Goal: Use online tool/utility: Use online tool/utility

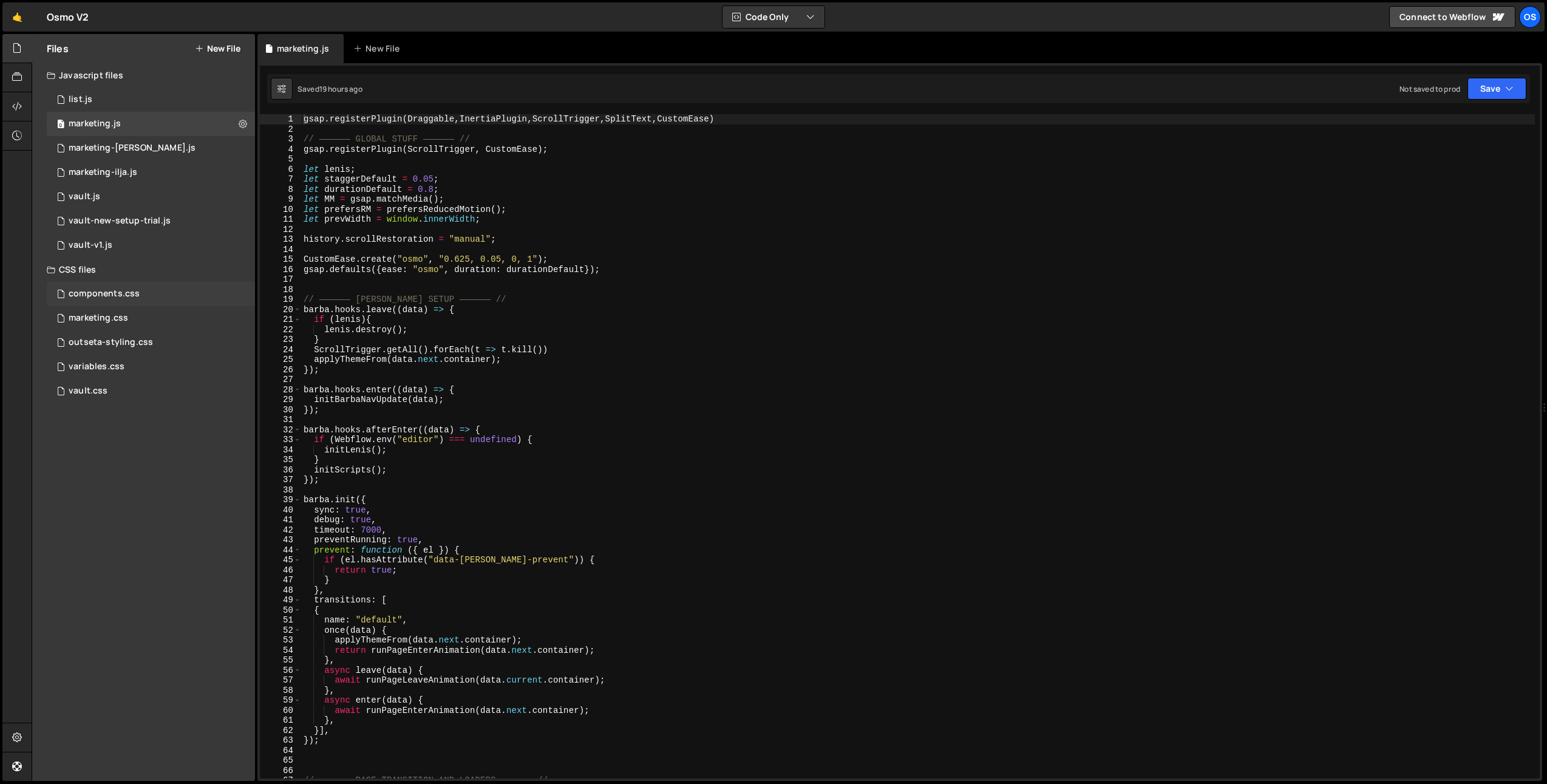
click at [137, 298] on div "components.css" at bounding box center [104, 294] width 71 height 11
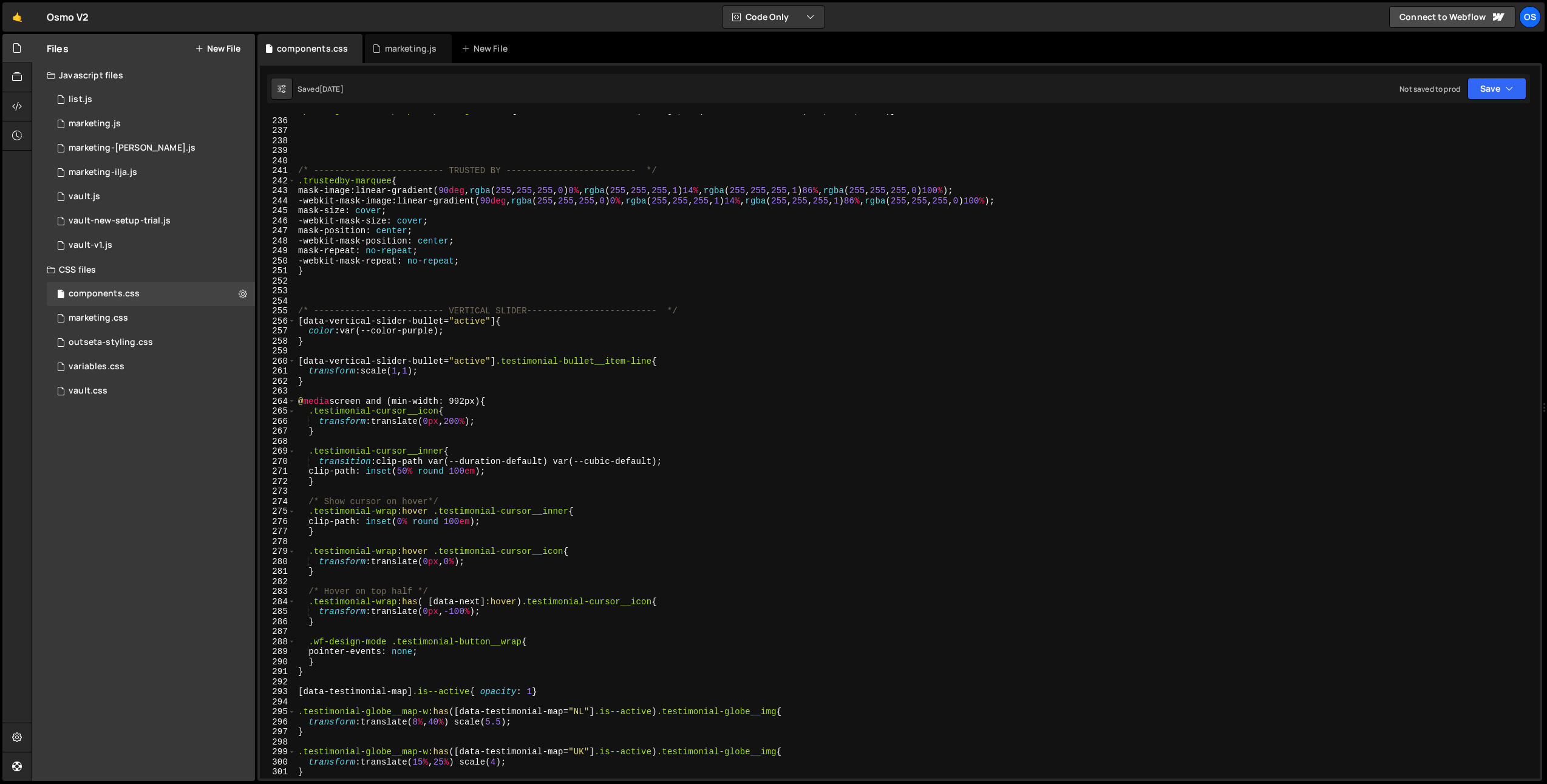
scroll to position [2789, 0]
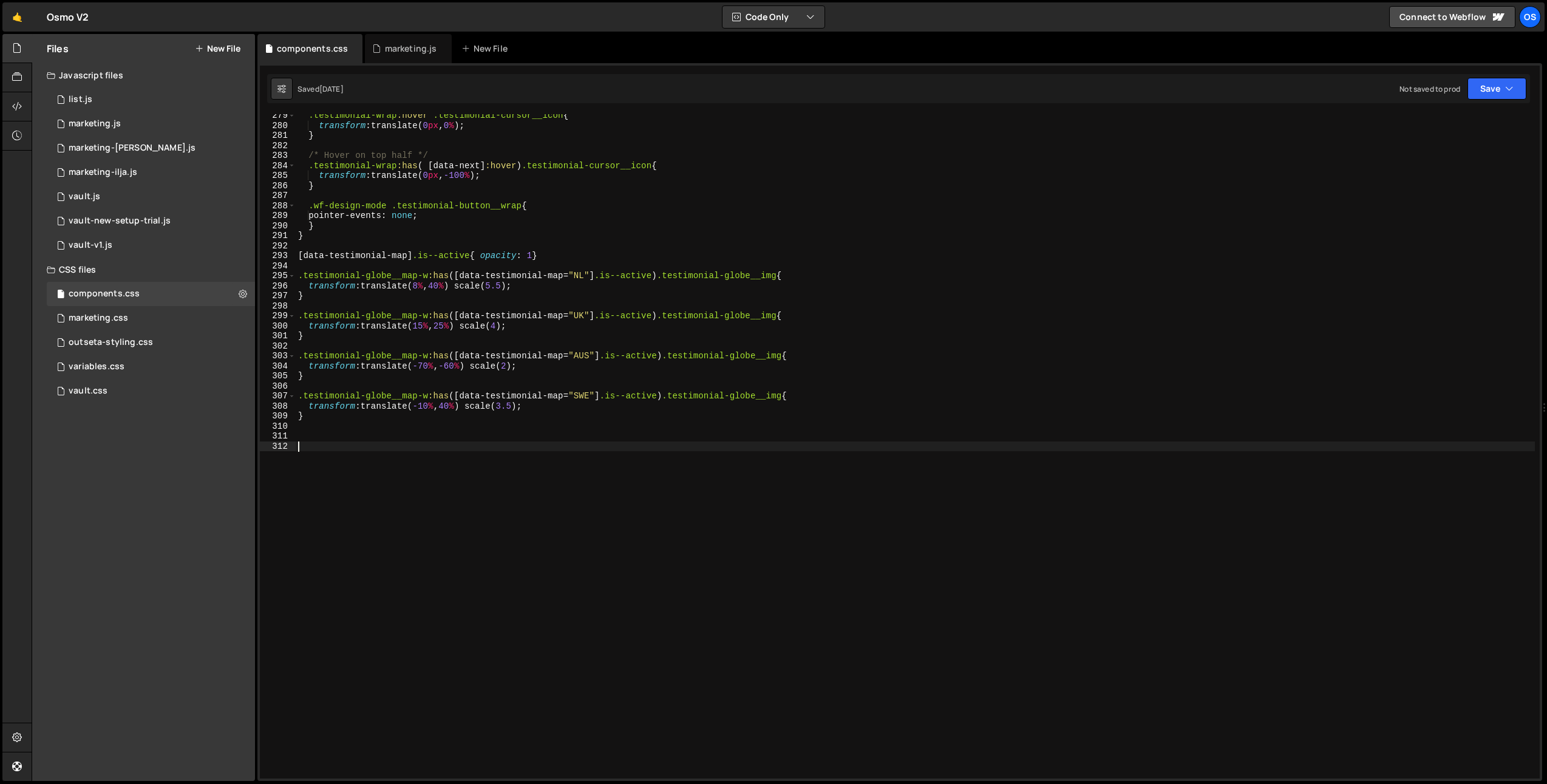
click at [300, 492] on div ".testimonial-wrap :hover .testimonial-cursor__icon { transform : translate( 0 p…" at bounding box center [916, 452] width 1240 height 685
paste textarea "product-slider__list"
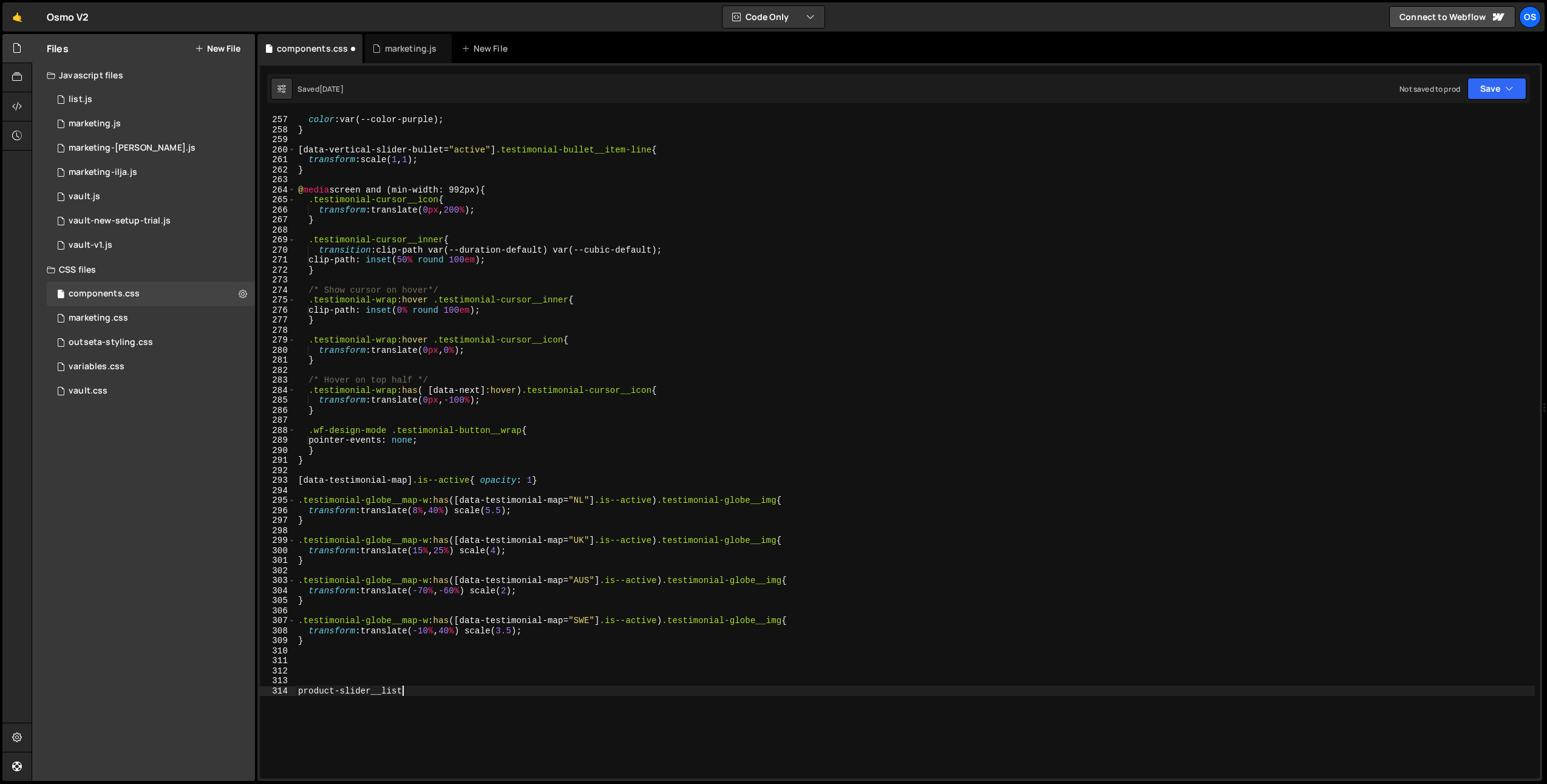
scroll to position [2320, 0]
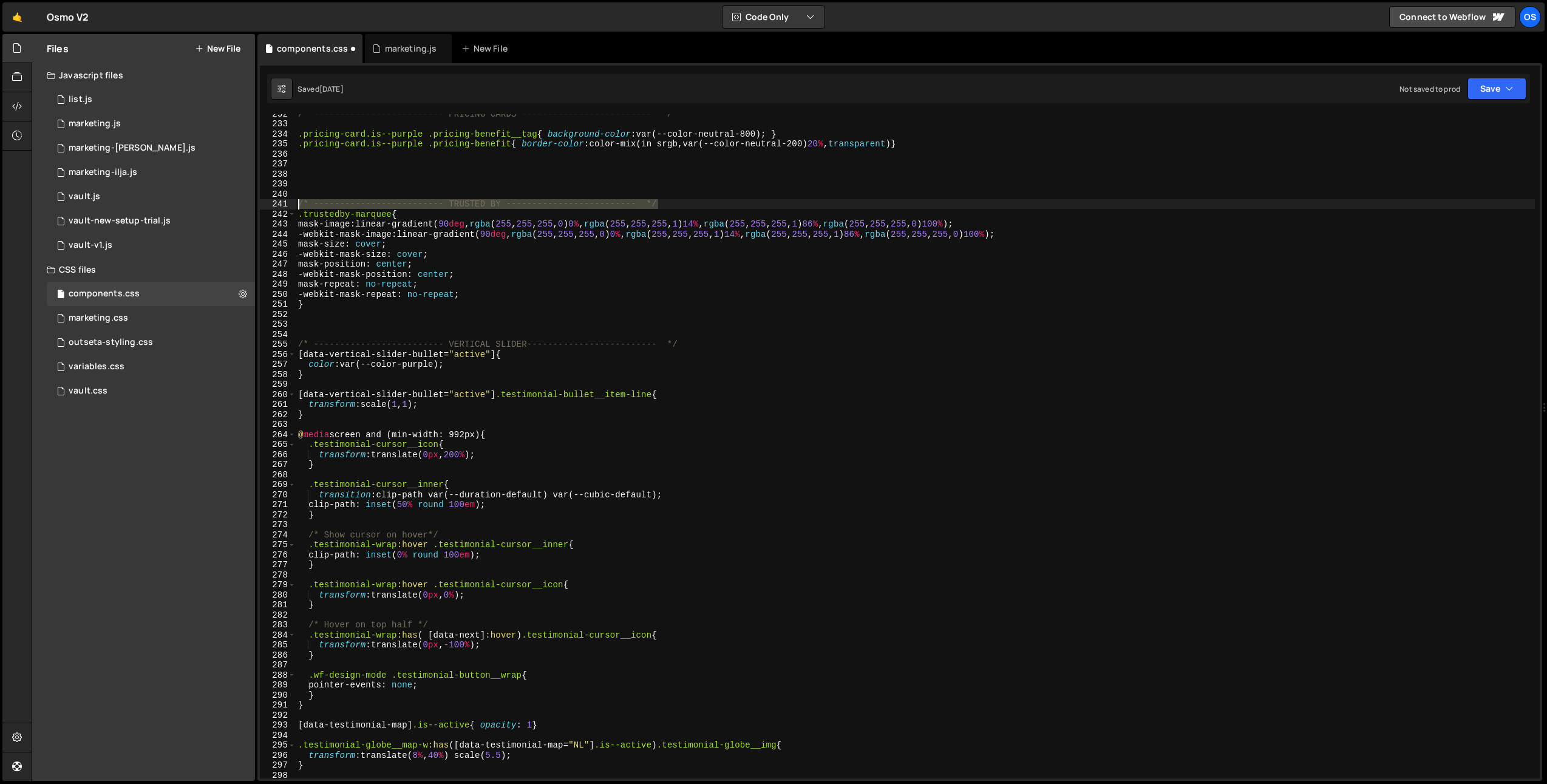
drag, startPoint x: 682, startPoint y: 203, endPoint x: 270, endPoint y: 202, distance: 412.0
click at [270, 202] on div "product-slider__list 232 233 234 235 236 237 238 239 240 241 242 243 244 245 24…" at bounding box center [900, 446] width 1281 height 664
type textarea "/* ------------------------- TRUSTED BY ------------------------- */"
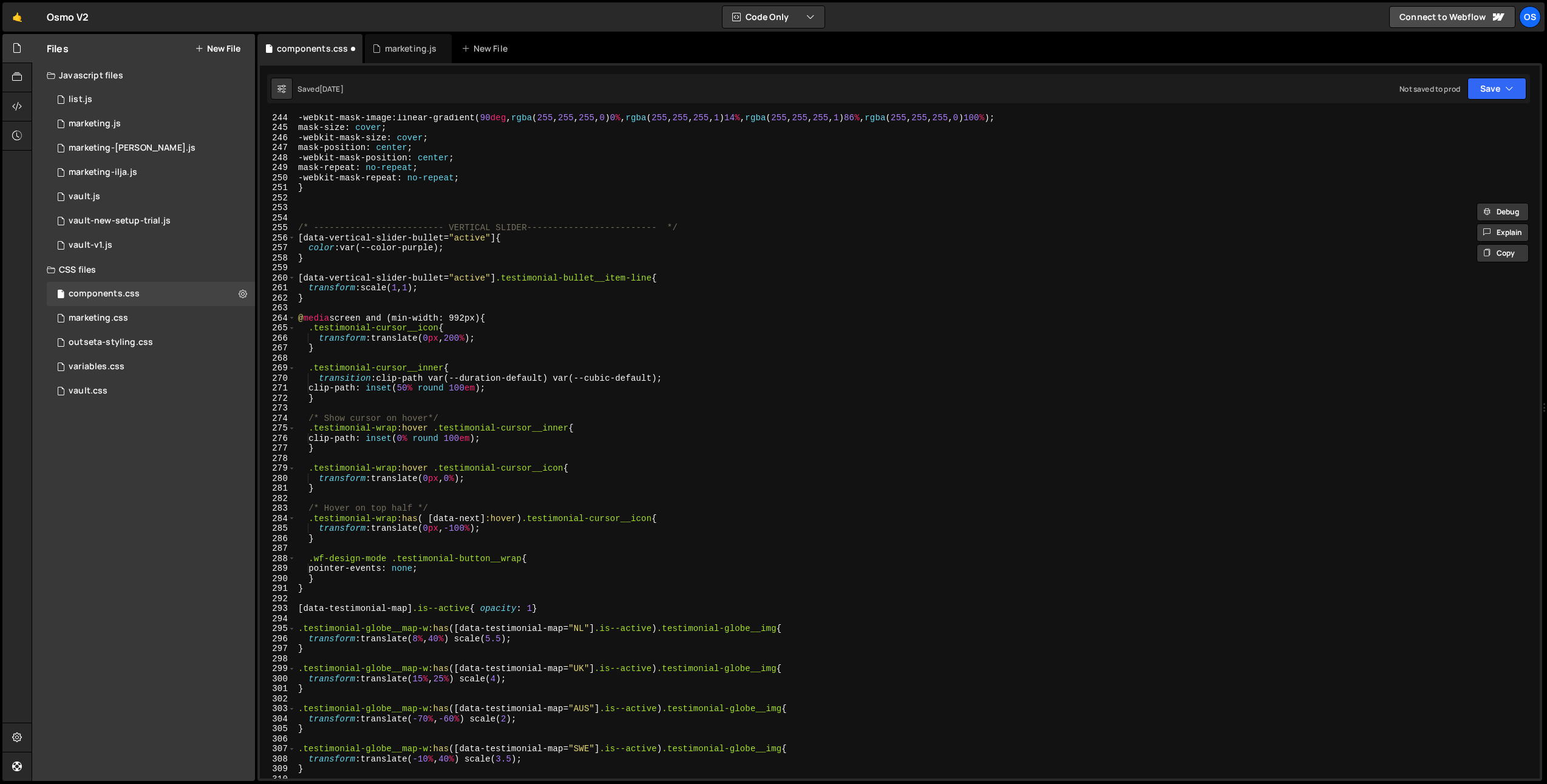
scroll to position [2585, 0]
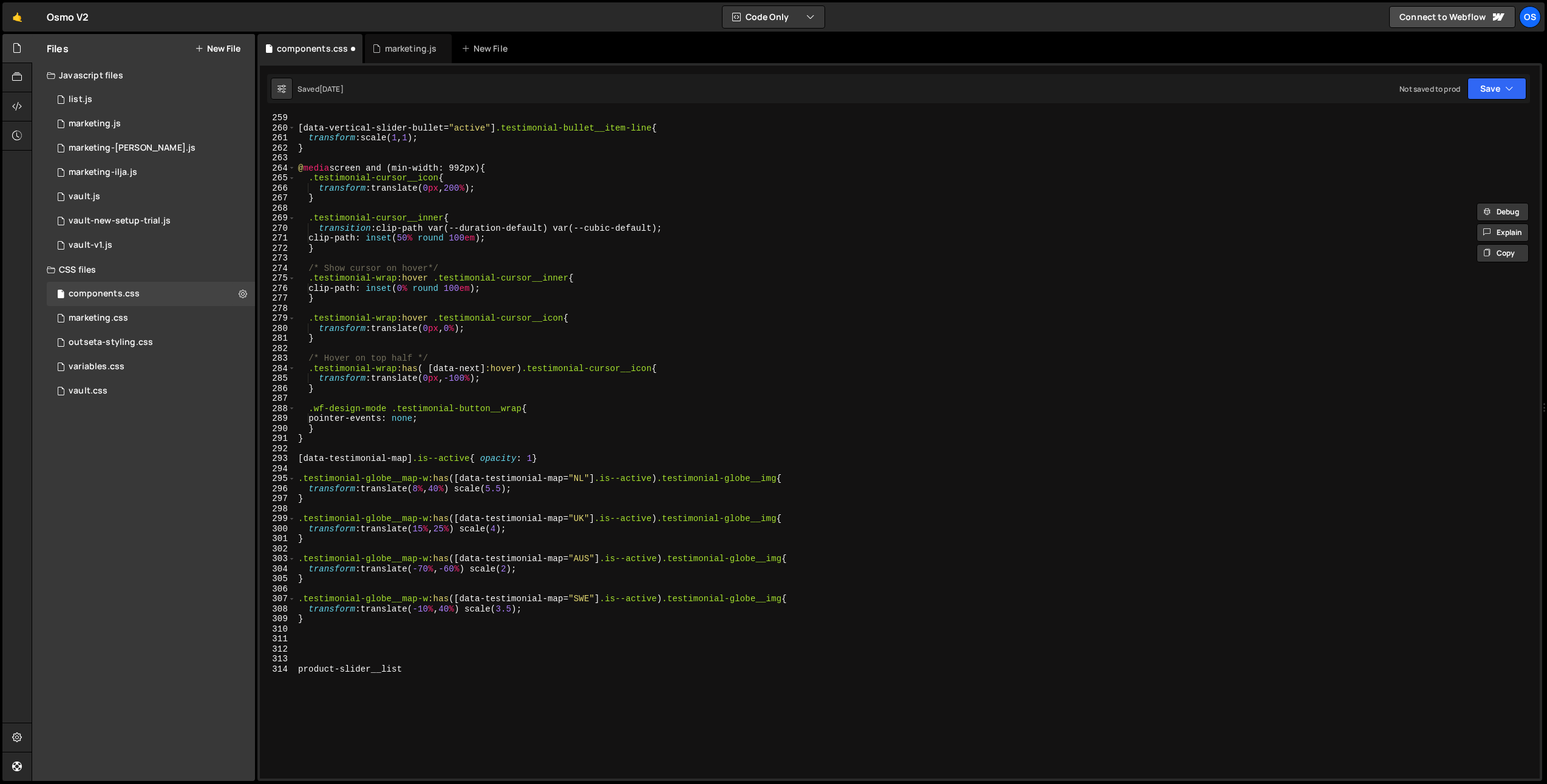
drag, startPoint x: 311, startPoint y: 655, endPoint x: 317, endPoint y: 660, distance: 7.8
click at [311, 655] on div "[ data-vertical-slider-bullet = " active " ] .testimonial-bullet__item-line { t…" at bounding box center [916, 455] width 1240 height 685
paste textarea "/* ------------------------- TRUSTED BY ------------------------- */"
drag, startPoint x: 502, startPoint y: 658, endPoint x: 451, endPoint y: 659, distance: 51.0
click at [451, 659] on div "[ data-vertical-slider-bullet = " active " ] .testimonial-bullet__item-line { t…" at bounding box center [916, 455] width 1240 height 685
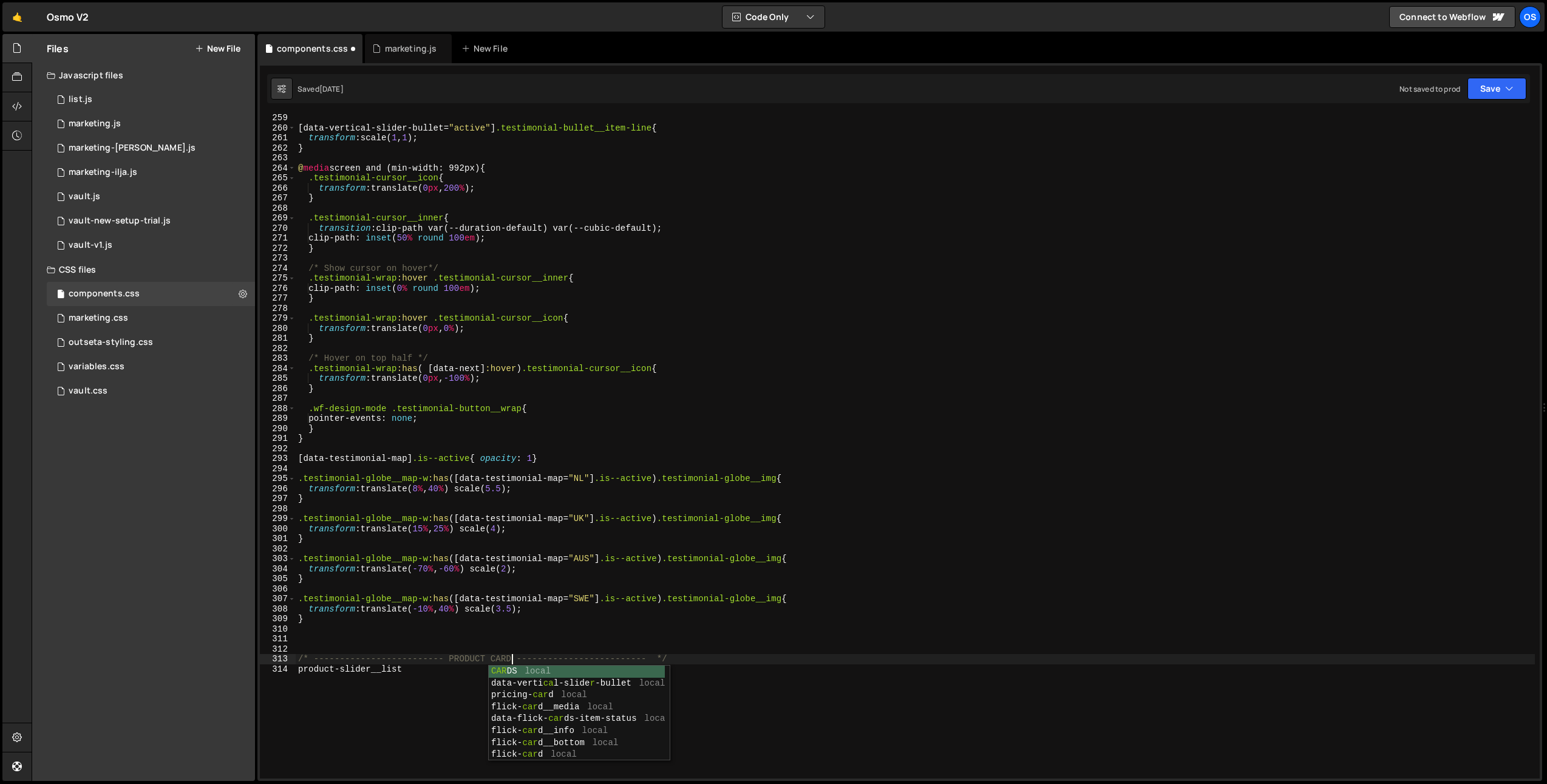
scroll to position [0, 15]
drag, startPoint x: 338, startPoint y: 699, endPoint x: 309, endPoint y: 686, distance: 31.8
click at [337, 698] on div "[ data-vertical-slider-bullet = " active " ] .testimonial-bullet__item-line { t…" at bounding box center [916, 455] width 1240 height 685
click at [302, 672] on div "[ data-vertical-slider-bullet = " active " ] .testimonial-bullet__item-line { t…" at bounding box center [916, 455] width 1240 height 685
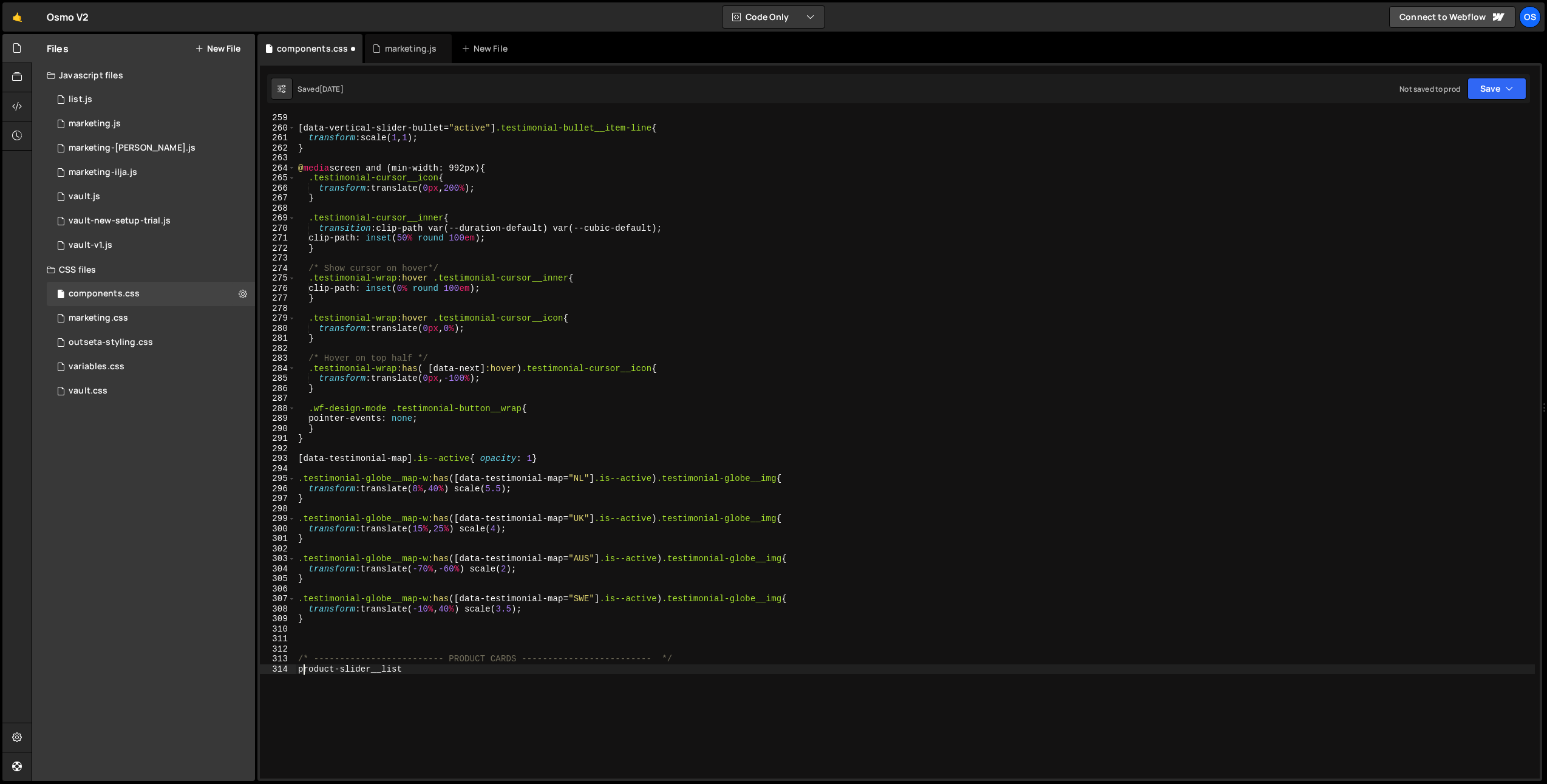
click at [299, 672] on div "[ data-vertical-slider-bullet = " active " ] .testimonial-bullet__item-line { t…" at bounding box center [916, 455] width 1240 height 685
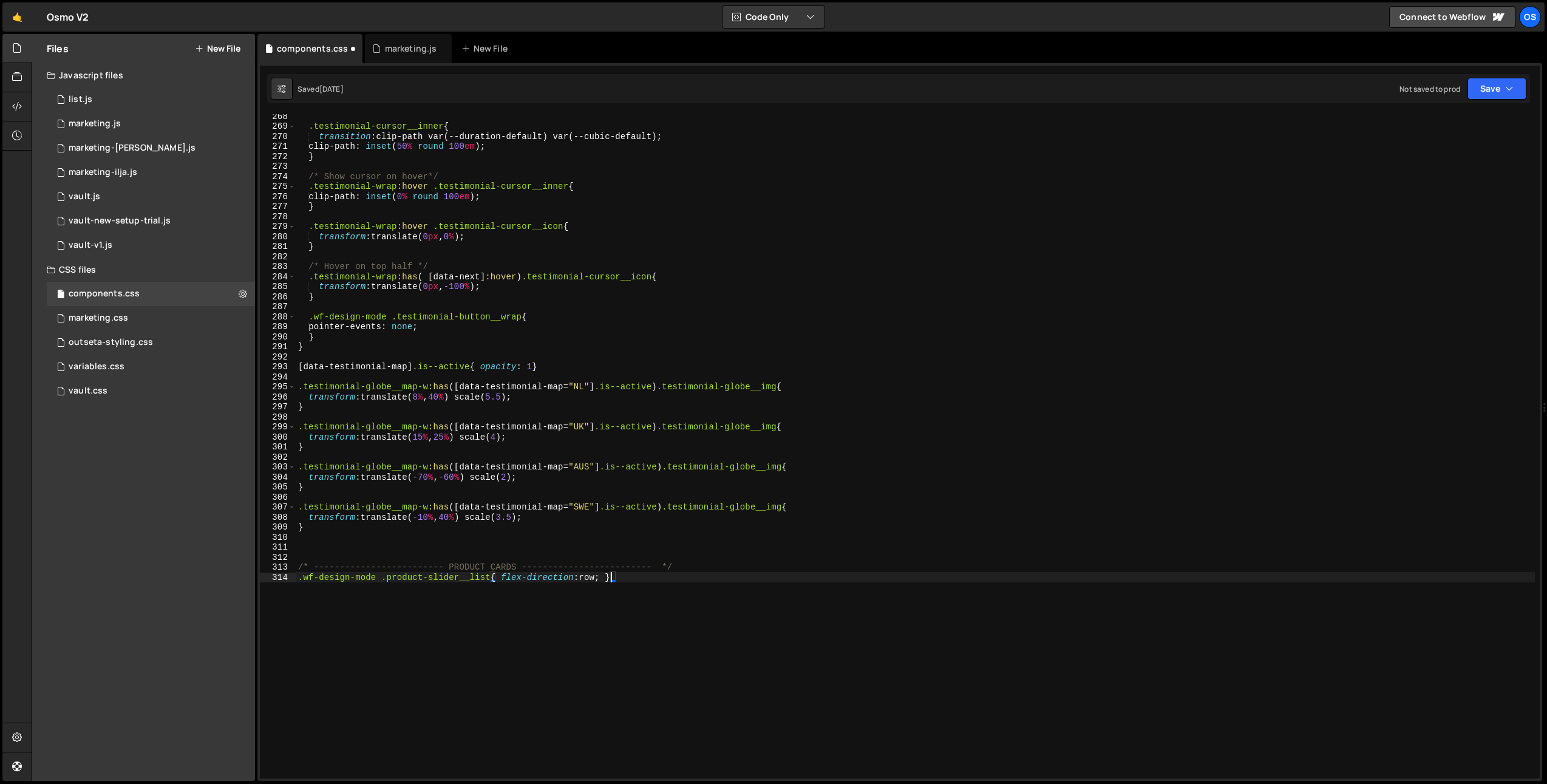
scroll to position [2678, 0]
click at [615, 569] on div ".testimonial-cursor__inner { transition : clip-path var(--duration-default) var…" at bounding box center [916, 453] width 1240 height 685
click at [609, 580] on div ".testimonial-cursor__inner { transition : clip-path var(--duration-default) var…" at bounding box center [916, 453] width 1240 height 685
type textarea ".wf-design-mode .product-slider__list{ flex-direction: row; }"
click at [659, 580] on div ".testimonial-cursor__inner { transition : clip-path var(--duration-default) var…" at bounding box center [916, 453] width 1240 height 685
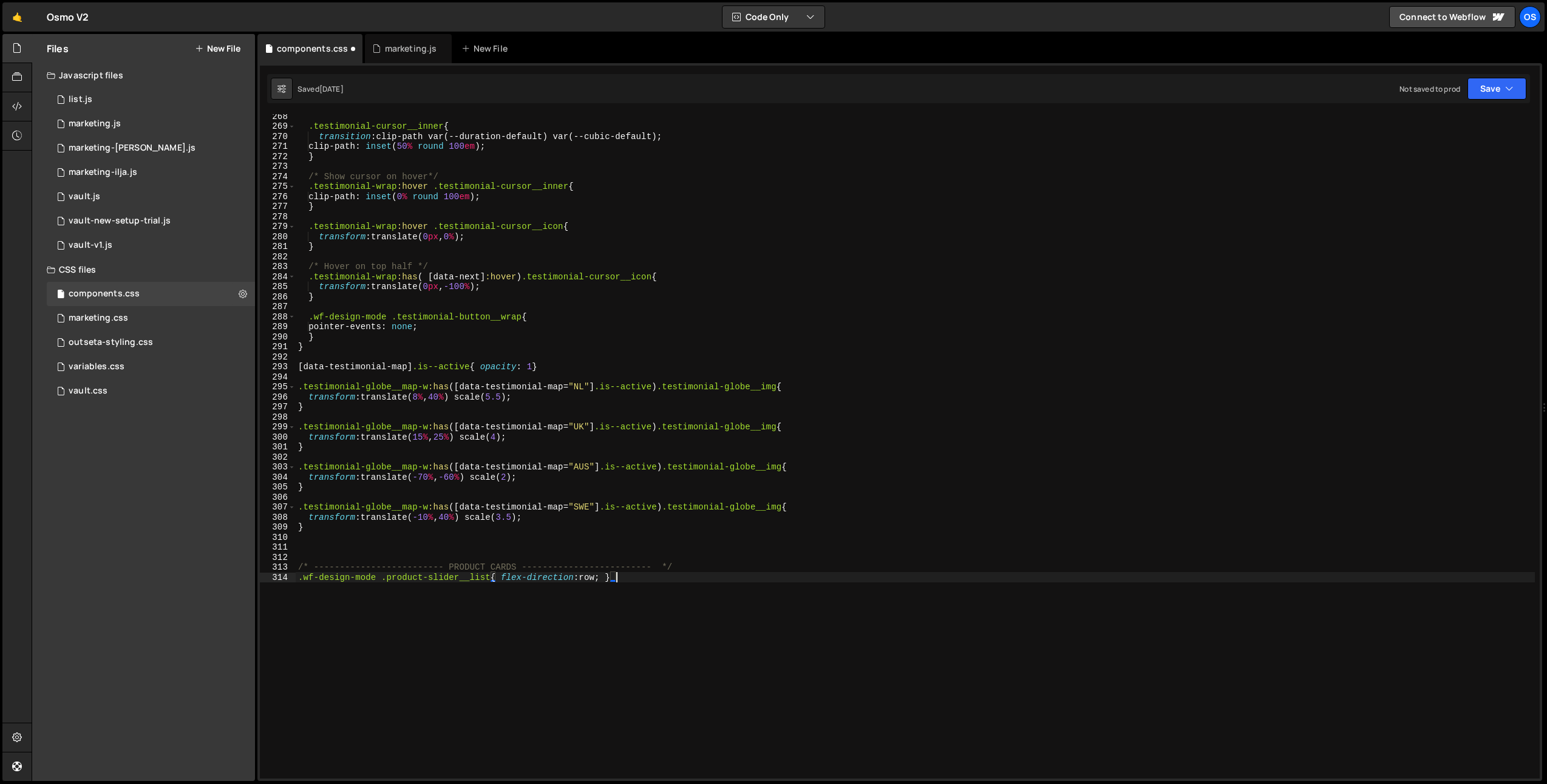
drag, startPoint x: 637, startPoint y: 578, endPoint x: 212, endPoint y: 596, distance: 425.4
click at [212, 596] on div "Files New File Javascript files 0 list.js 0 0 marketing.js 0 0 marketing-[PERSO…" at bounding box center [789, 407] width 1516 height 748
click at [212, 595] on div "Files New File Javascript files 0 list.js 0 0 marketing.js 0 0 marketing-[PERSO…" at bounding box center [143, 407] width 223 height 747
click at [319, 583] on div ".testimonial-cursor__inner { transition : clip-path var(--duration-default) var…" at bounding box center [916, 453] width 1240 height 685
click at [319, 582] on div ".testimonial-cursor__inner { transition : clip-path var(--duration-default) var…" at bounding box center [916, 453] width 1240 height 685
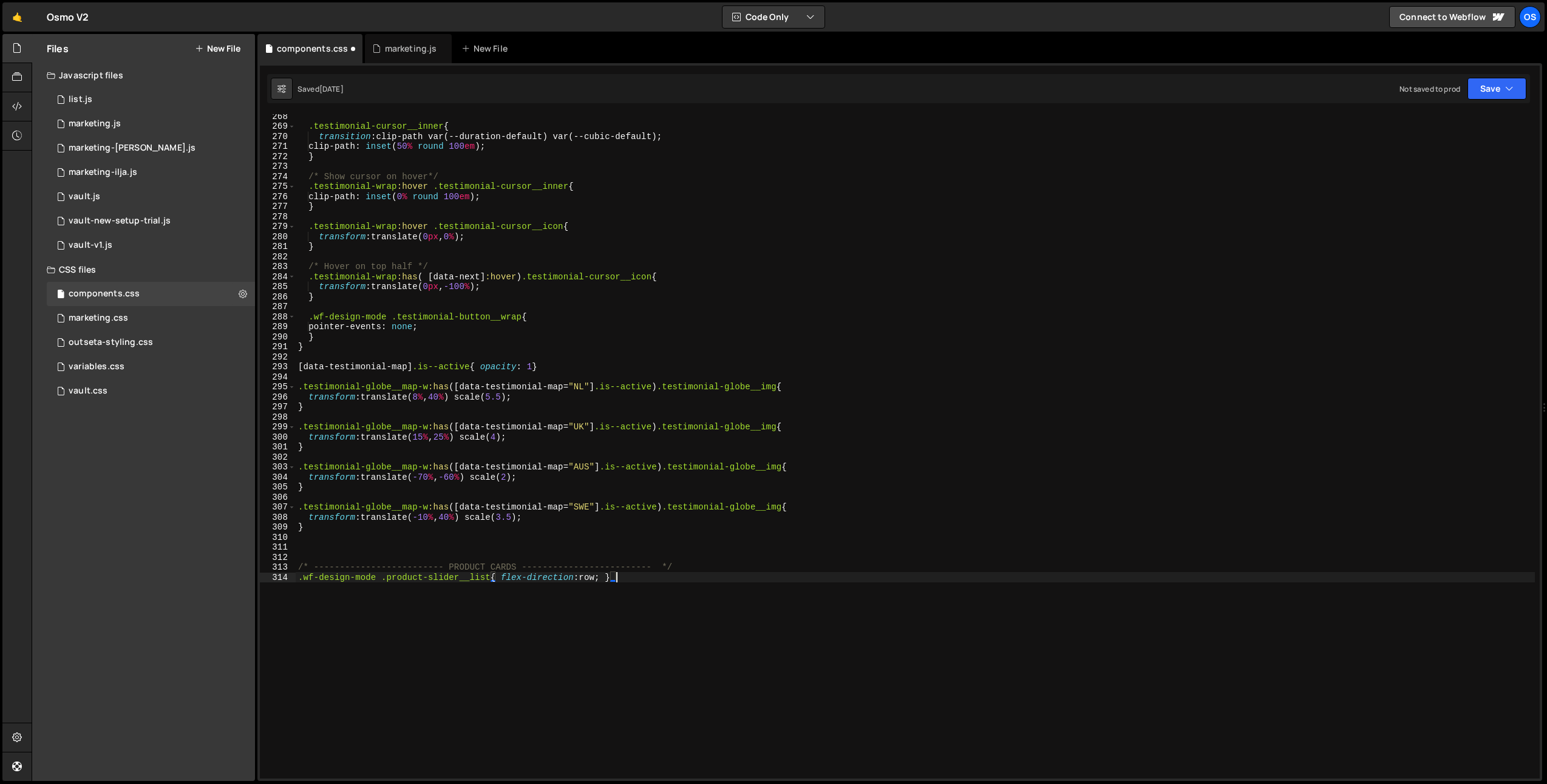
click at [319, 583] on div ".testimonial-cursor__inner { transition : clip-path var(--duration-default) var…" at bounding box center [916, 453] width 1240 height 685
paste textarea ".wf-design-mode .product-slider__list{ flex-direction: row; }"
type textarea ".wf-design-mode .product-slider__list{ flex-direction: row; }"
drag, startPoint x: 471, startPoint y: 590, endPoint x: 490, endPoint y: 591, distance: 19.0
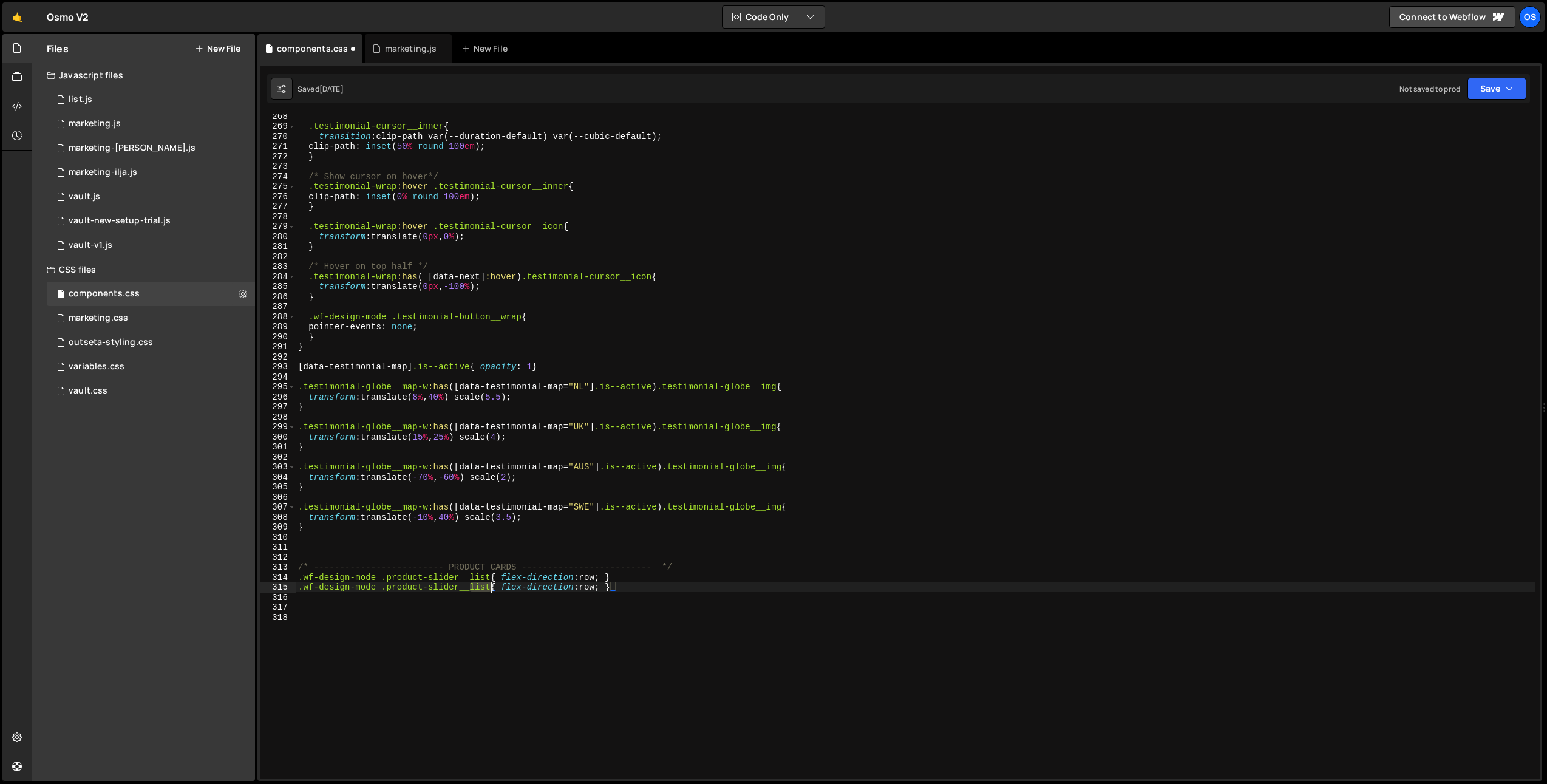
click at [490, 591] on div ".testimonial-cursor__inner { transition : clip-path var(--duration-default) var…" at bounding box center [916, 453] width 1240 height 685
drag, startPoint x: 505, startPoint y: 589, endPoint x: 604, endPoint y: 590, distance: 99.0
click at [604, 590] on div ".testimonial-cursor__inner { transition : clip-path var(--duration-default) var…" at bounding box center [916, 453] width 1240 height 685
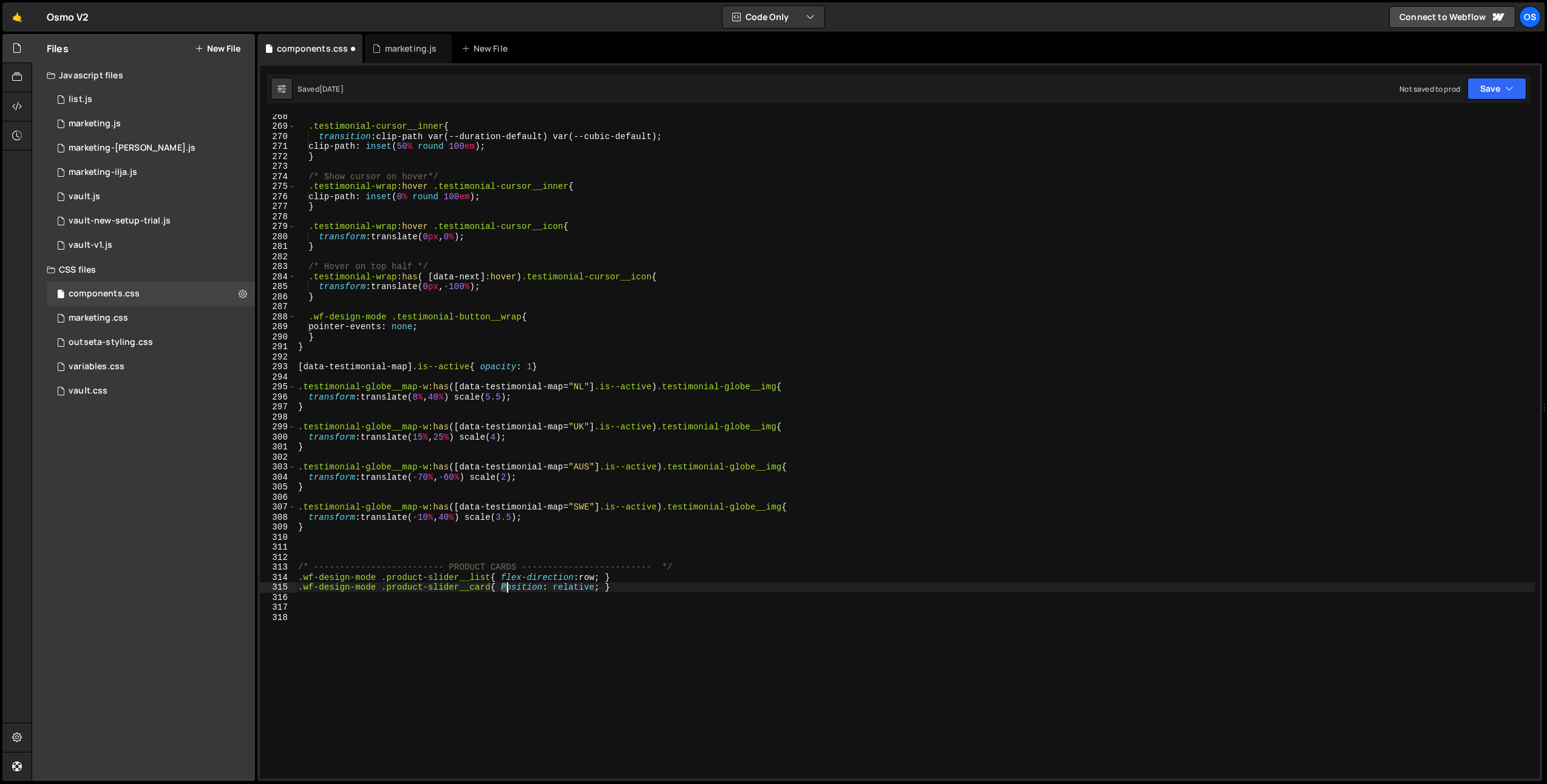
drag, startPoint x: 500, startPoint y: 586, endPoint x: 507, endPoint y: 586, distance: 7.0
click at [507, 586] on div ".testimonial-cursor__inner { transition : clip-path var(--duration-default) var…" at bounding box center [916, 453] width 1240 height 685
click at [578, 573] on div ".testimonial-cursor__inner { transition : clip-path var(--duration-default) var…" at bounding box center [916, 453] width 1240 height 685
click at [601, 590] on div ".testimonial-cursor__inner { transition : clip-path var(--duration-default) var…" at bounding box center [916, 453] width 1240 height 685
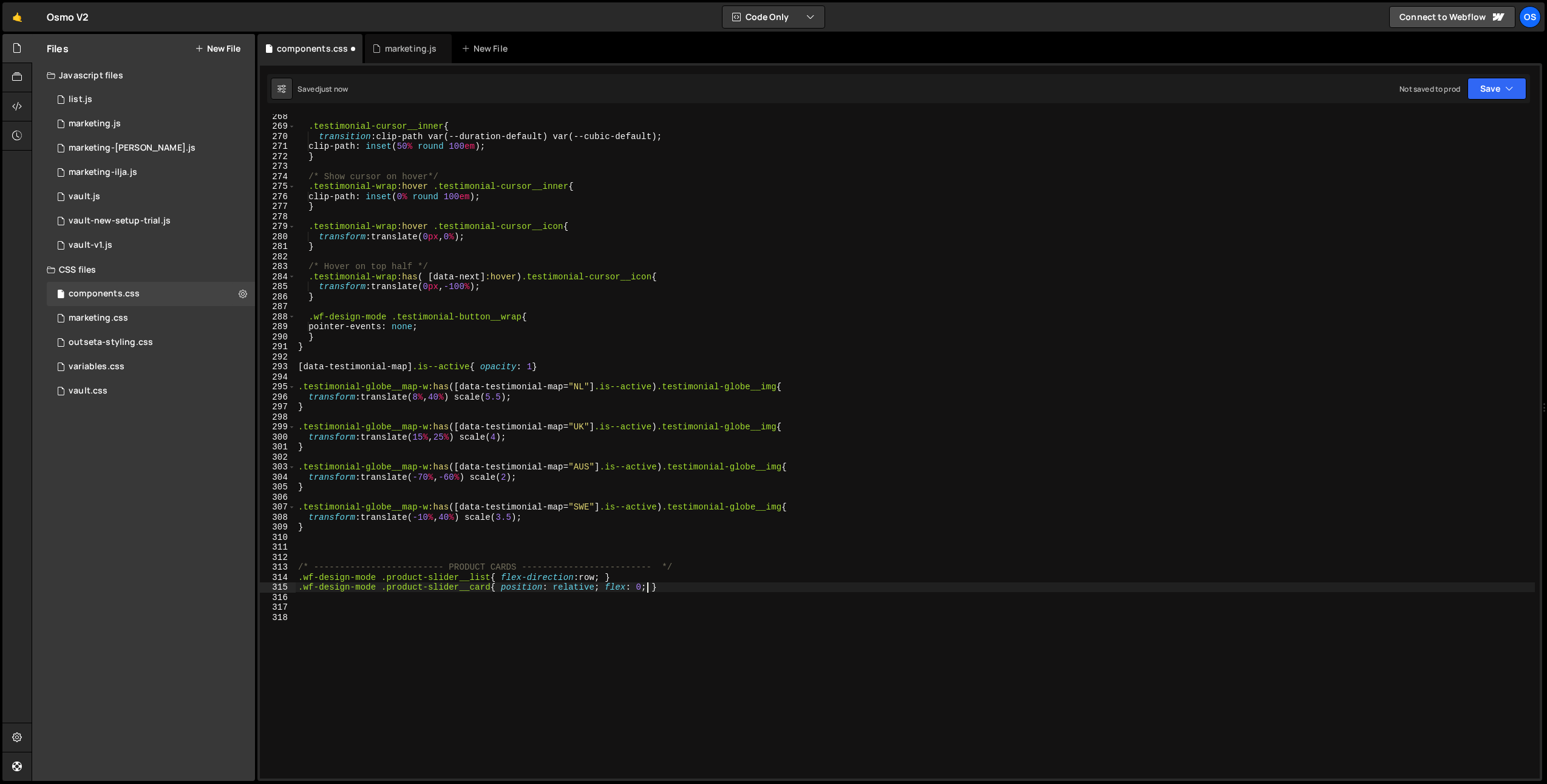
scroll to position [0, 25]
click at [606, 576] on div ".testimonial-cursor__inner { transition : clip-path var(--duration-default) var…" at bounding box center [916, 453] width 1240 height 685
type textarea ".wf-design-mode .product-slider__list{ flex-direction: row; justify-conten: sta…"
drag, startPoint x: 653, startPoint y: 643, endPoint x: 726, endPoint y: 628, distance: 74.5
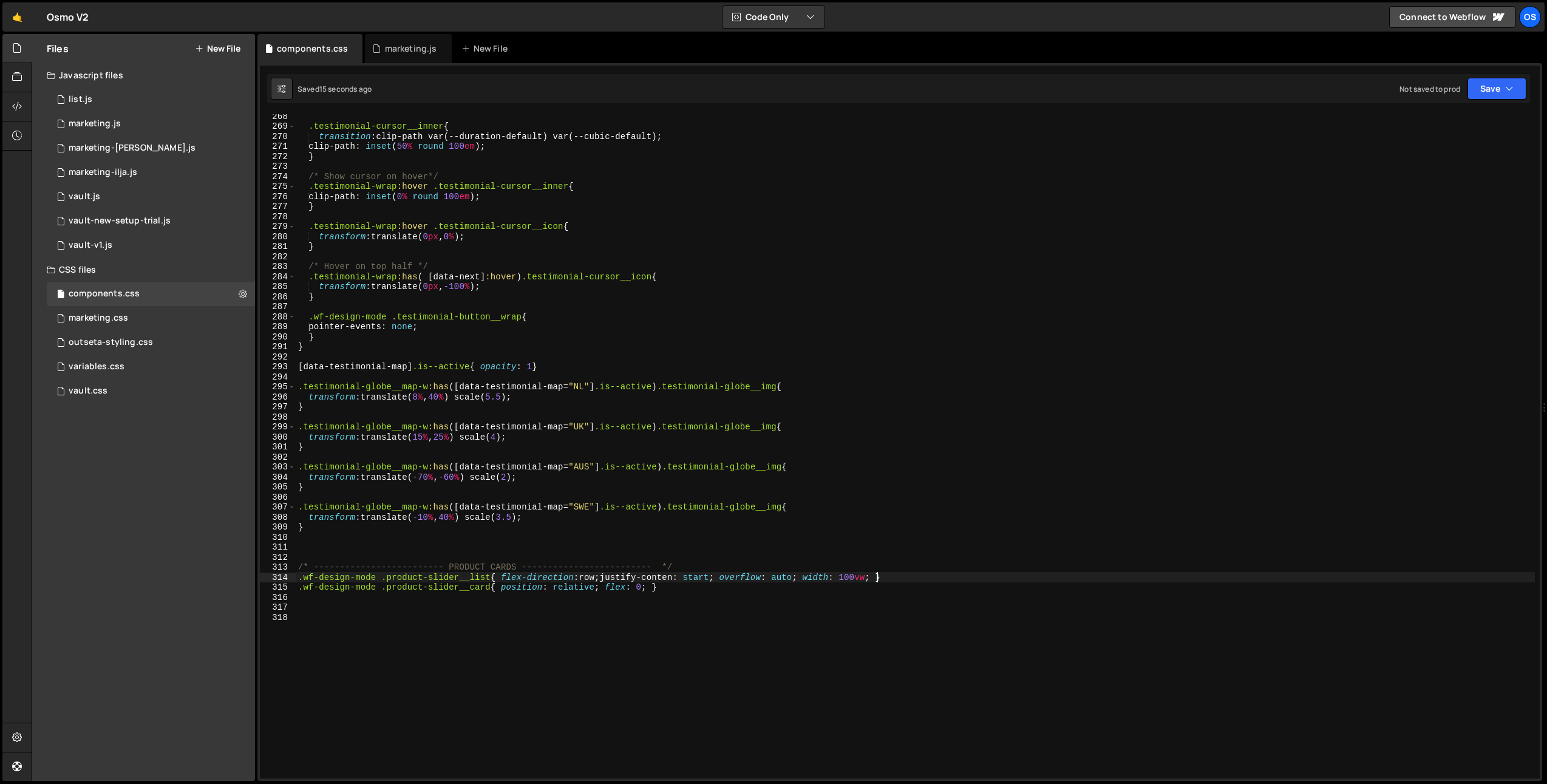
click at [653, 643] on div ".testimonial-cursor__inner { transition : clip-path var(--duration-default) var…" at bounding box center [916, 453] width 1240 height 685
click at [722, 579] on div ".testimonial-cursor__inner { transition : clip-path var(--duration-default) var…" at bounding box center [916, 453] width 1240 height 685
click at [727, 574] on div ".testimonial-cursor__inner { transition : clip-path var(--duration-default) var…" at bounding box center [916, 453] width 1240 height 685
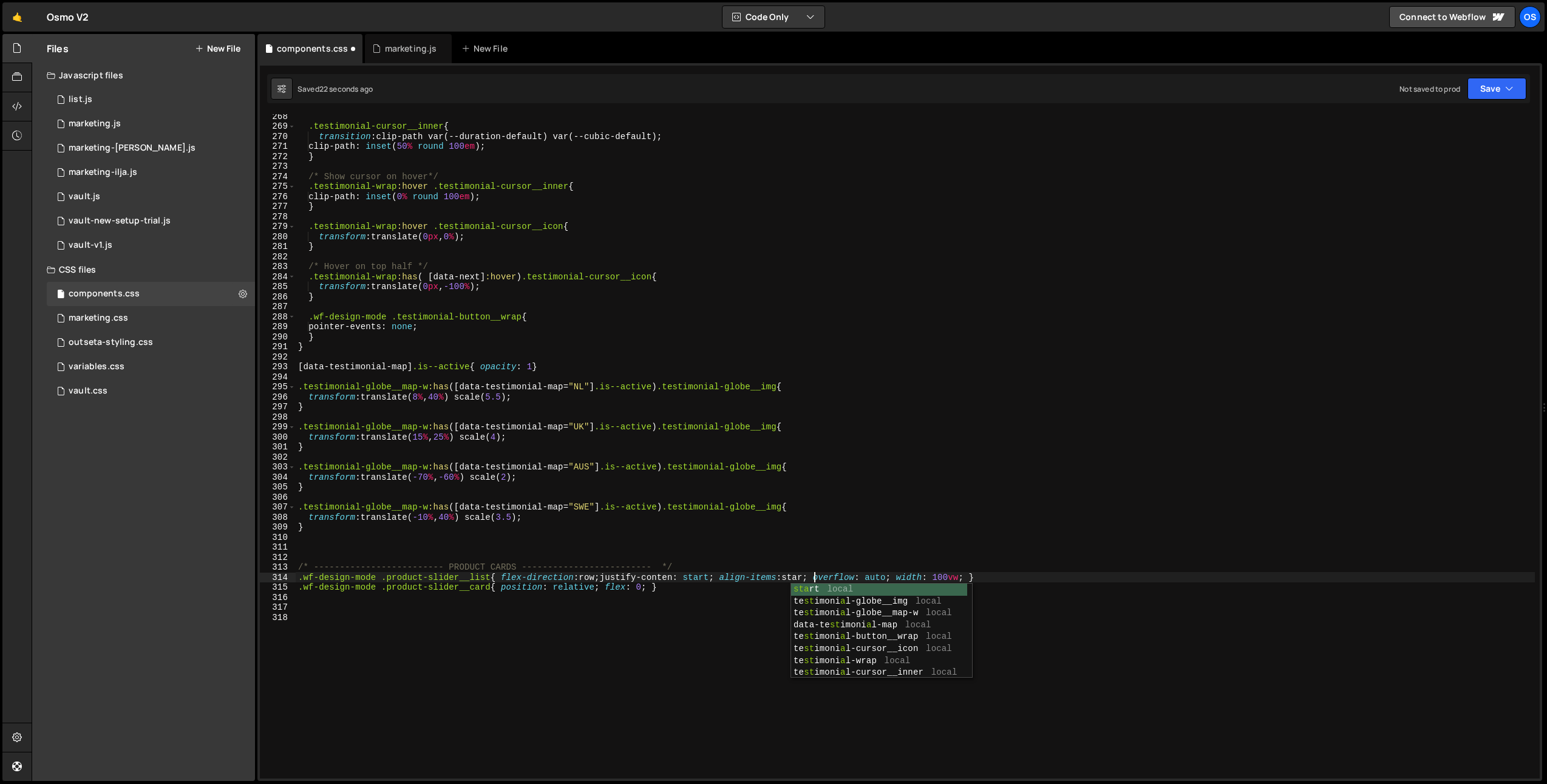
scroll to position [0, 36]
click at [685, 582] on div ".testimonial-cursor__inner { transition : clip-path var(--duration-default) var…" at bounding box center [916, 453] width 1240 height 685
drag, startPoint x: 684, startPoint y: 578, endPoint x: 684, endPoint y: 588, distance: 10.0
click at [684, 578] on div ".testimonial-cursor__inner { transition : clip-path var(--duration-default) var…" at bounding box center [916, 453] width 1240 height 685
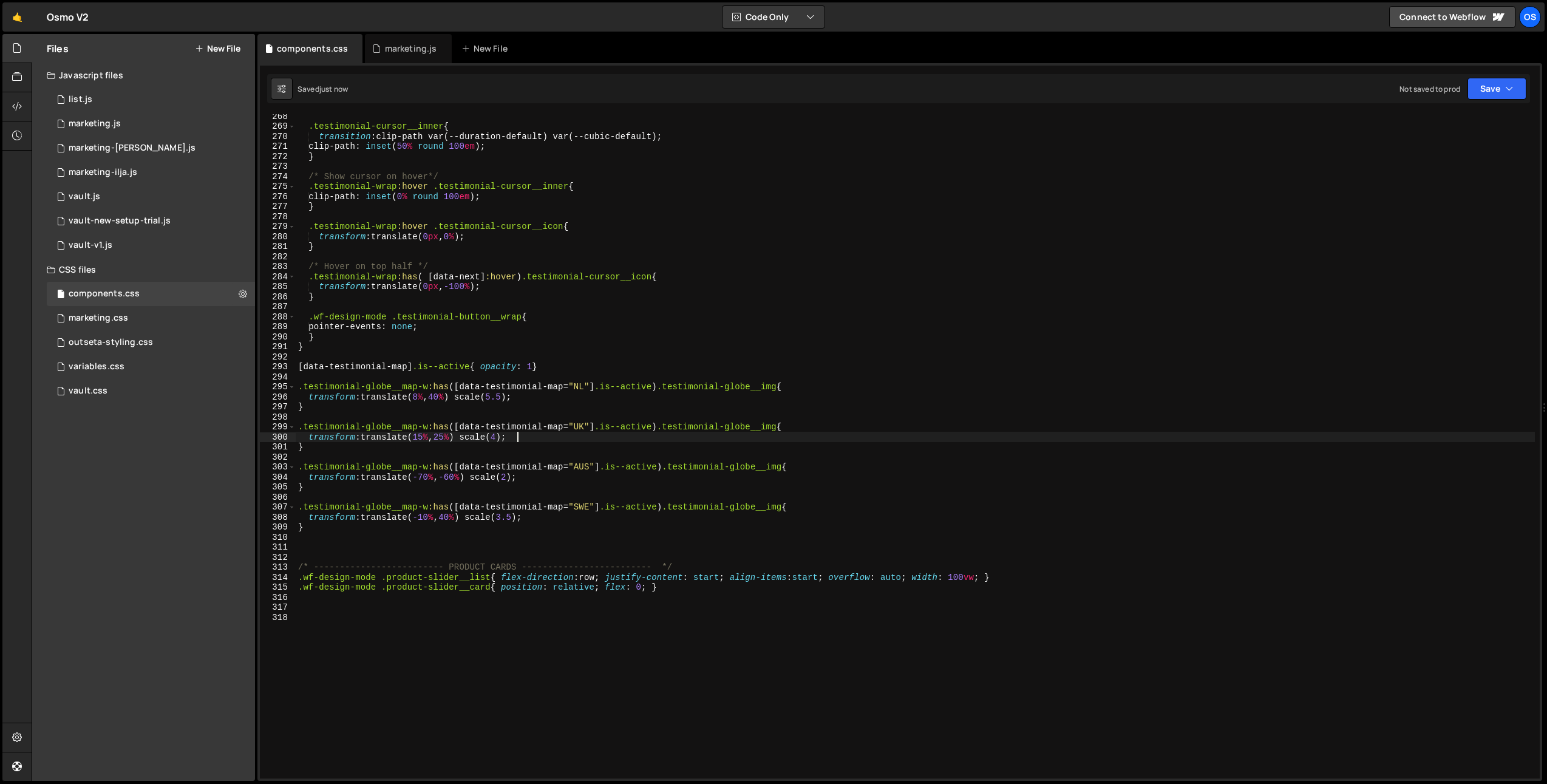
click at [591, 437] on div ".testimonial-cursor__inner { transition : clip-path var(--duration-default) var…" at bounding box center [916, 453] width 1240 height 685
click at [716, 583] on div ".testimonial-cursor__inner { transition : clip-path var(--duration-default) var…" at bounding box center [916, 453] width 1240 height 685
click at [709, 565] on div ".testimonial-cursor__inner { transition : clip-path var(--duration-default) var…" at bounding box center [916, 453] width 1240 height 685
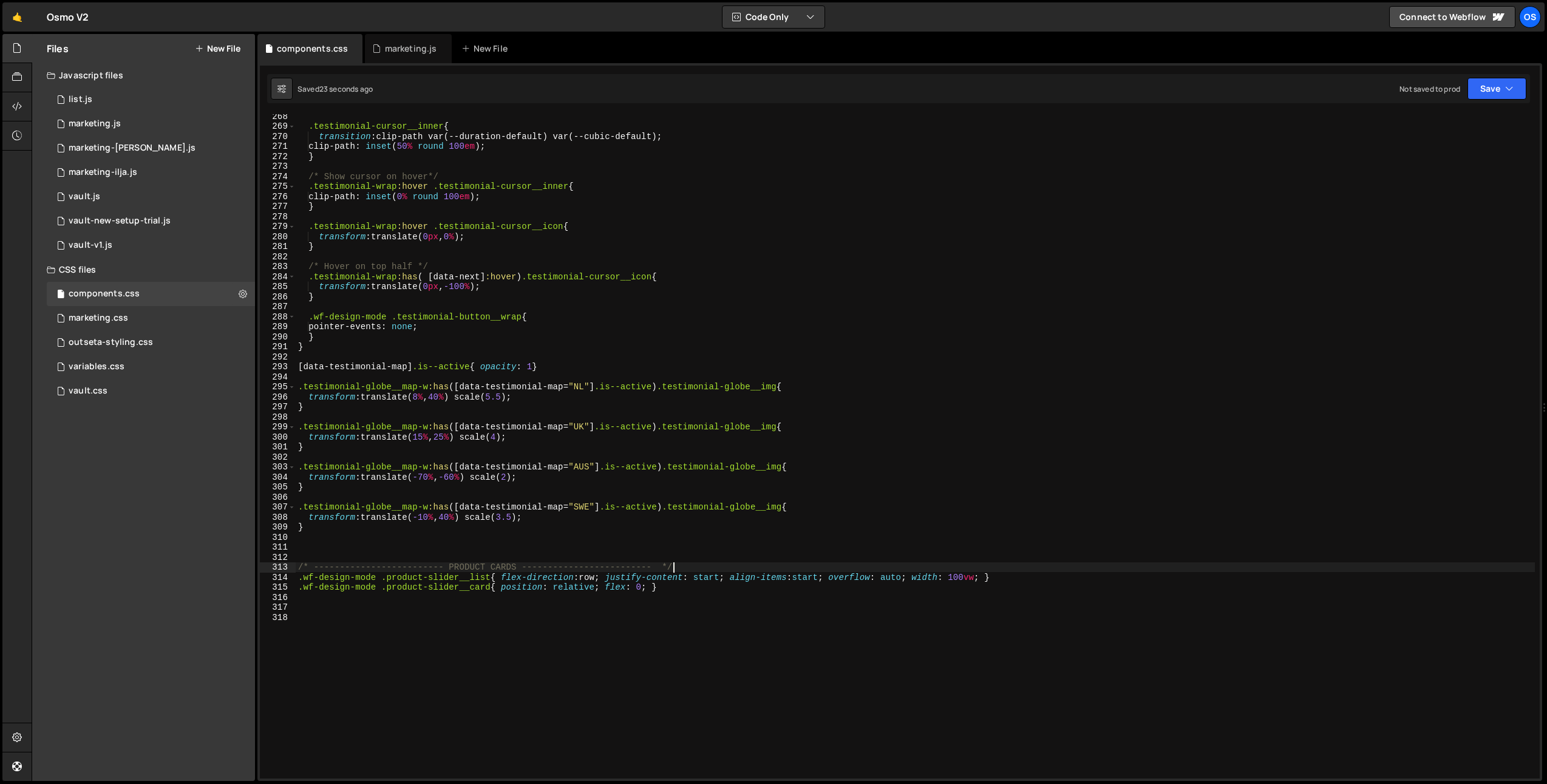
click at [709, 578] on div ".testimonial-cursor__inner { transition : clip-path var(--duration-default) var…" at bounding box center [916, 453] width 1240 height 685
click at [809, 581] on div ".testimonial-cursor__inner { transition : clip-path var(--duration-default) var…" at bounding box center [916, 453] width 1240 height 685
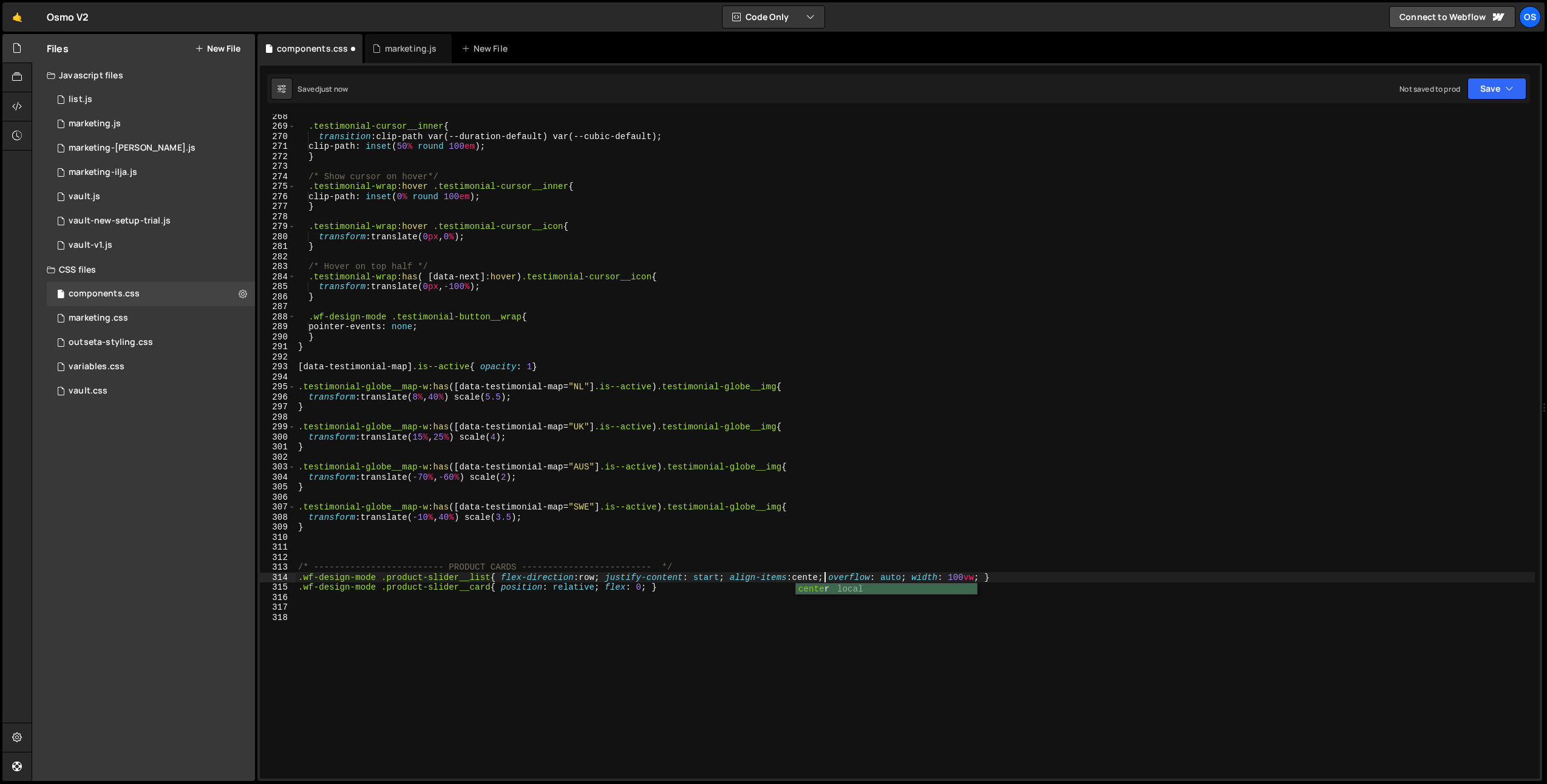
scroll to position [0, 37]
click at [996, 581] on div ".testimonial-cursor__inner { transition : clip-path var(--duration-default) var…" at bounding box center [916, 453] width 1240 height 685
type textarea ".wf-design-mode .product-slider__list{ flex-direction: row; justify-content: st…"
click at [530, 609] on div ".testimonial-cursor__inner { transition : clip-path var(--duration-default) var…" at bounding box center [916, 453] width 1240 height 685
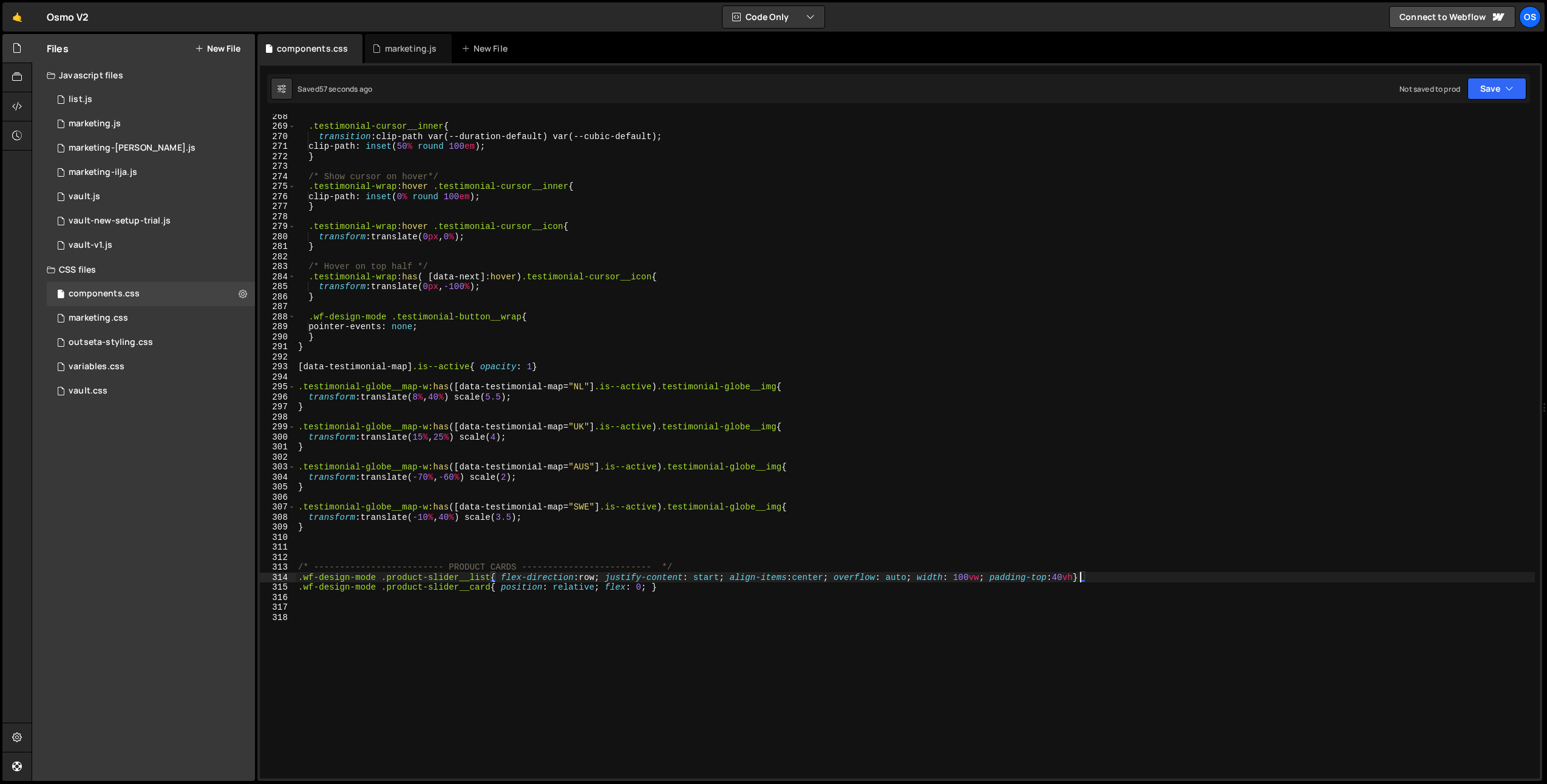
scroll to position [0, 0]
drag, startPoint x: 627, startPoint y: 591, endPoint x: 631, endPoint y: 600, distance: 9.8
click at [627, 591] on div ".testimonial-cursor__inner { transition : clip-path var(--duration-default) var…" at bounding box center [916, 453] width 1240 height 685
drag, startPoint x: 995, startPoint y: 579, endPoint x: 1080, endPoint y: 579, distance: 85.0
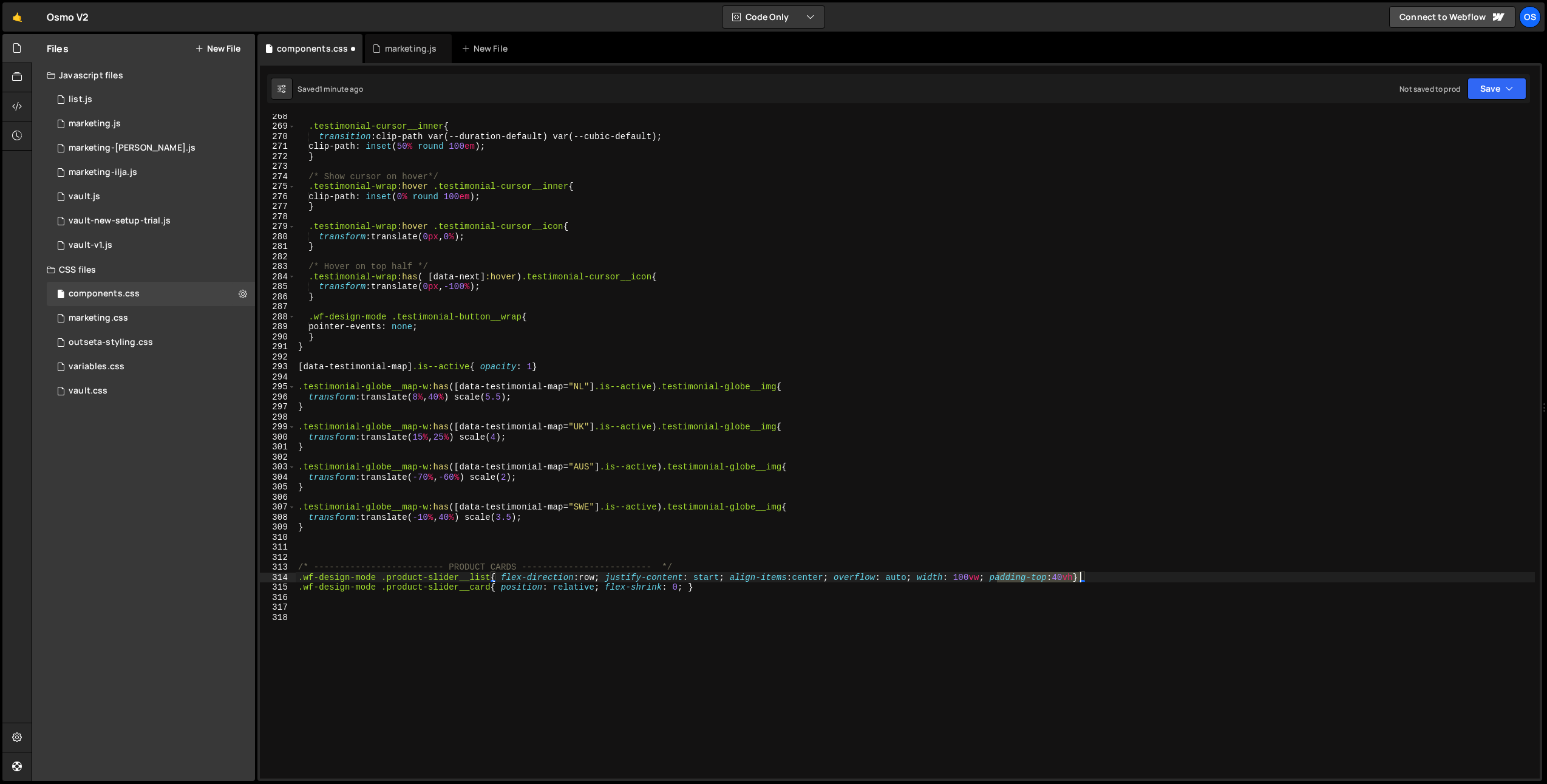
click at [1080, 579] on div ".testimonial-cursor__inner { transition : clip-path var(--duration-default) var…" at bounding box center [916, 453] width 1240 height 685
type textarea ".wf-design-mode .product-slider__list{ flex-direction: row; justify-content: st…"
